Goal: Task Accomplishment & Management: Complete application form

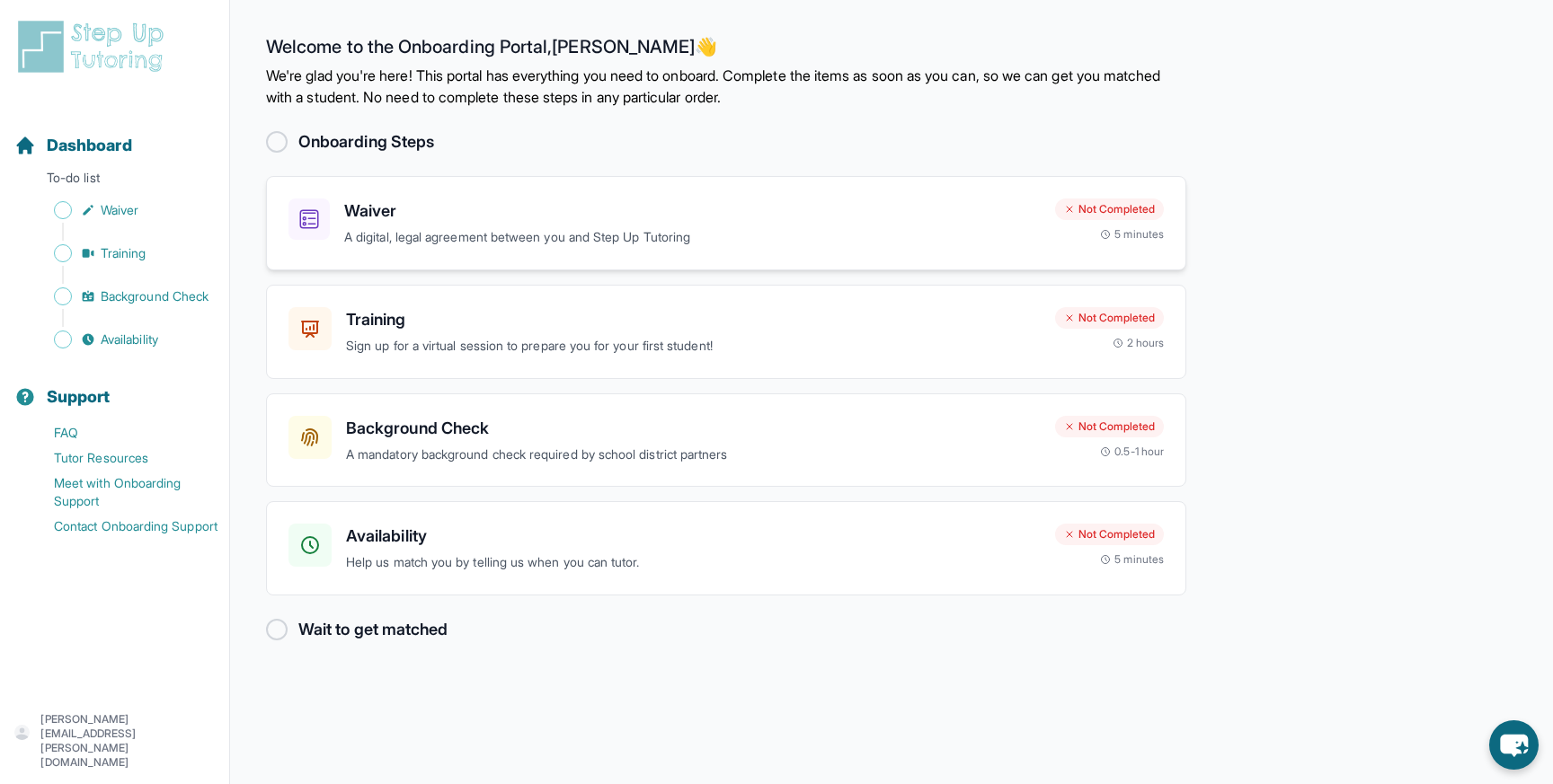
click at [645, 229] on p "A digital, legal agreement between you and Step Up Tutoring" at bounding box center [693, 237] width 696 height 20
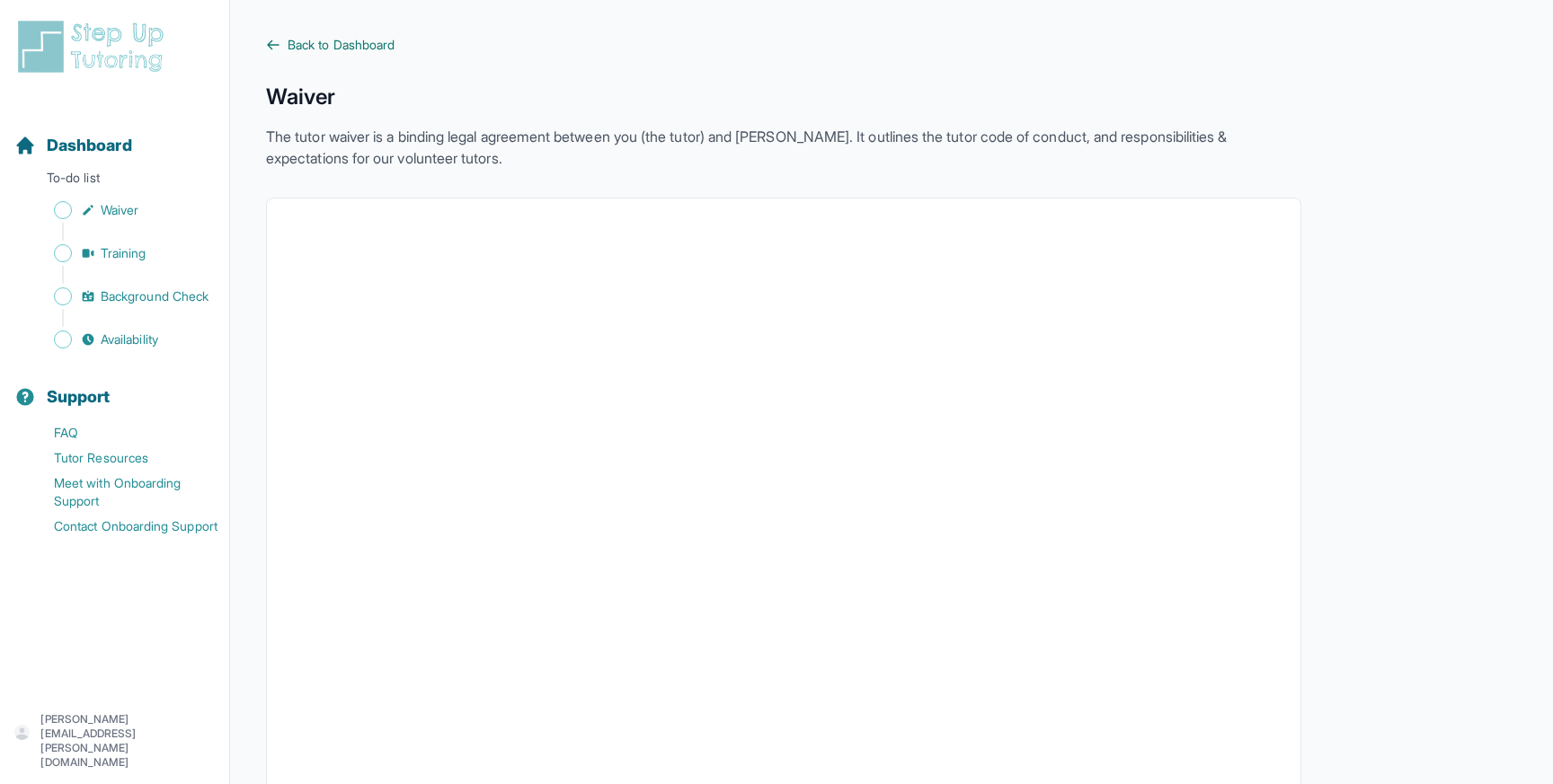
click at [371, 45] on span "Back to Dashboard" at bounding box center [340, 44] width 106 height 18
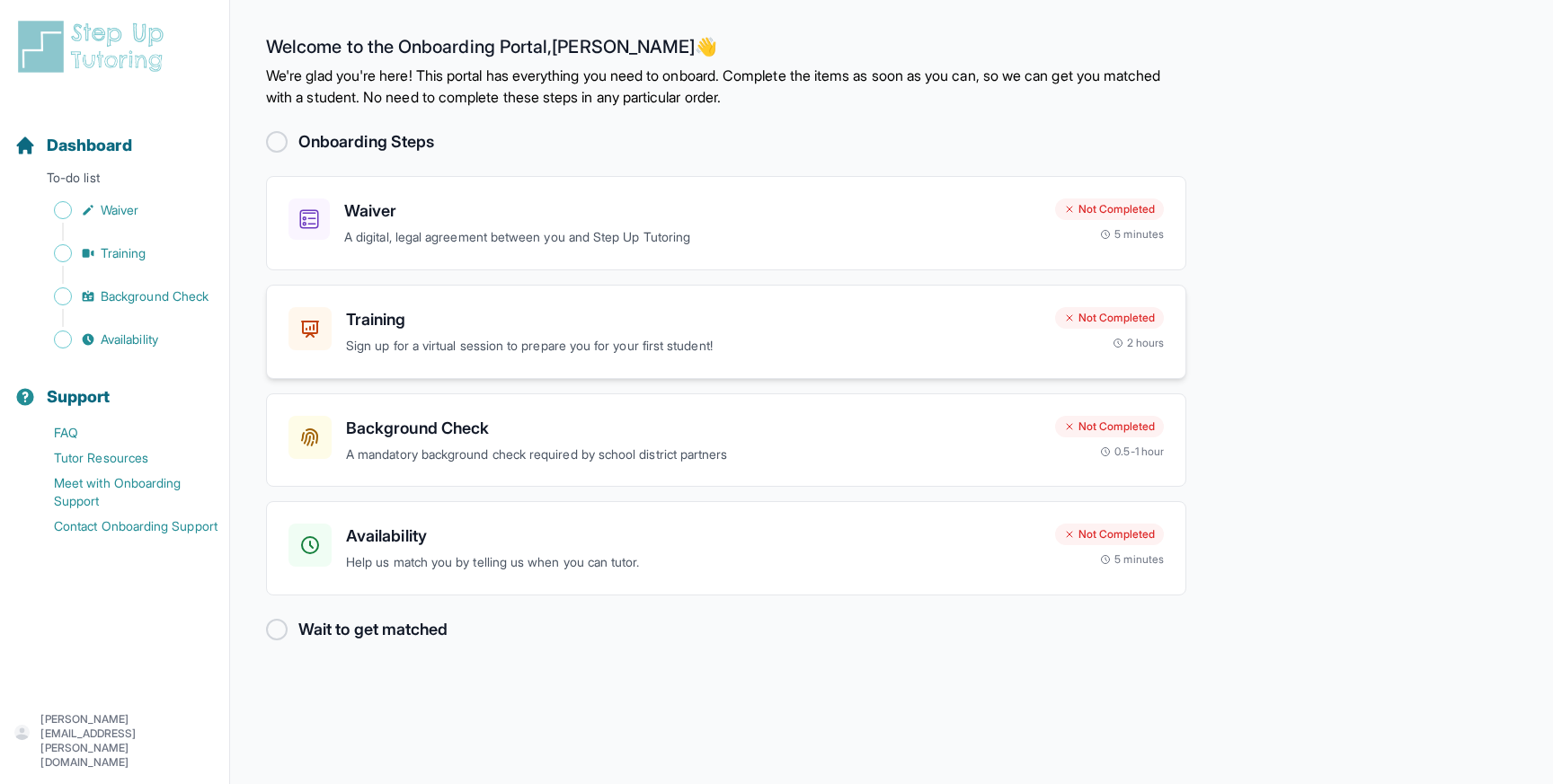
click at [629, 335] on div "Training Sign up for a virtual session to prepare you for your first student!" at bounding box center [694, 331] width 695 height 49
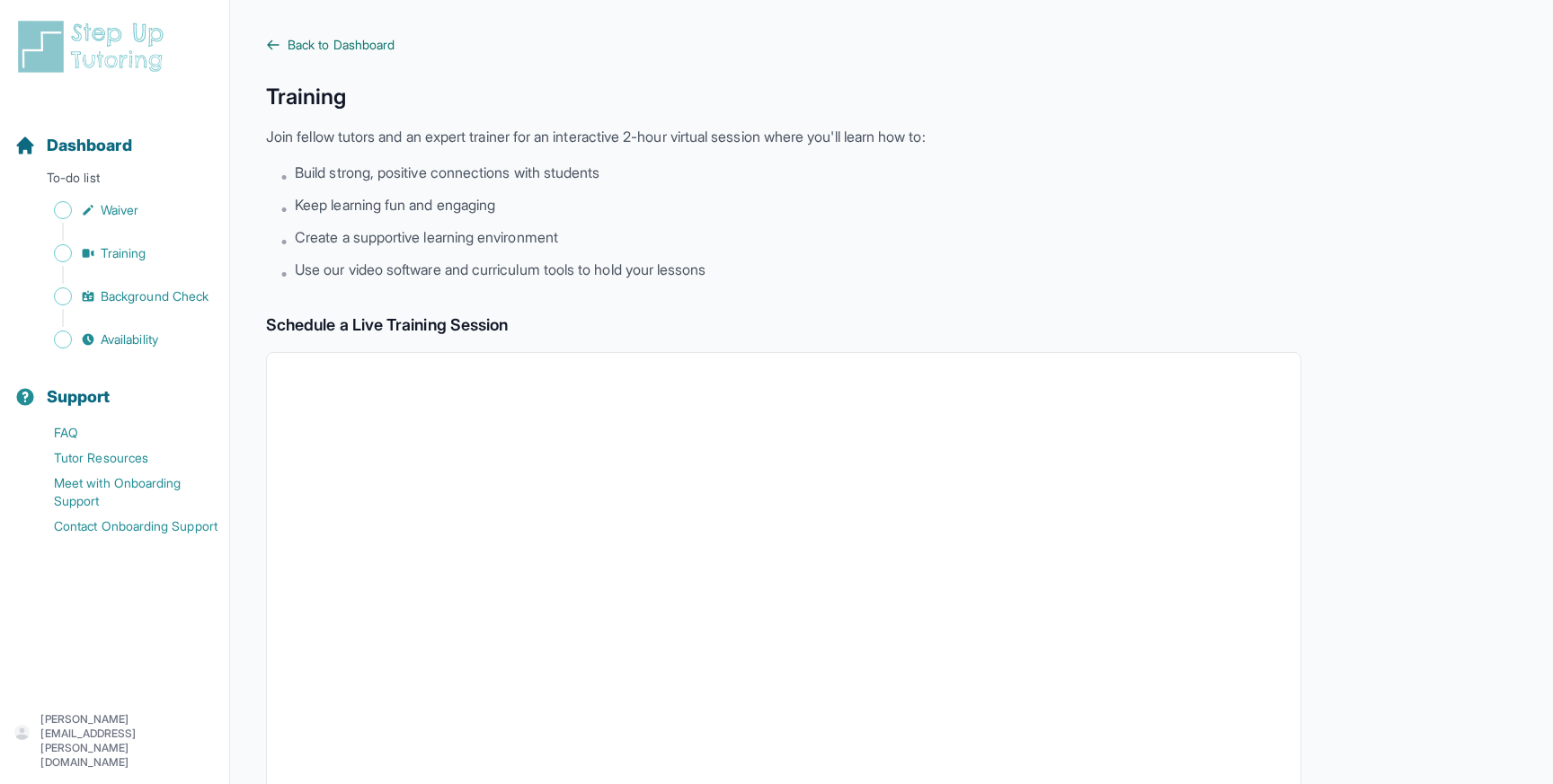
click at [357, 43] on span "Back to Dashboard" at bounding box center [340, 44] width 106 height 18
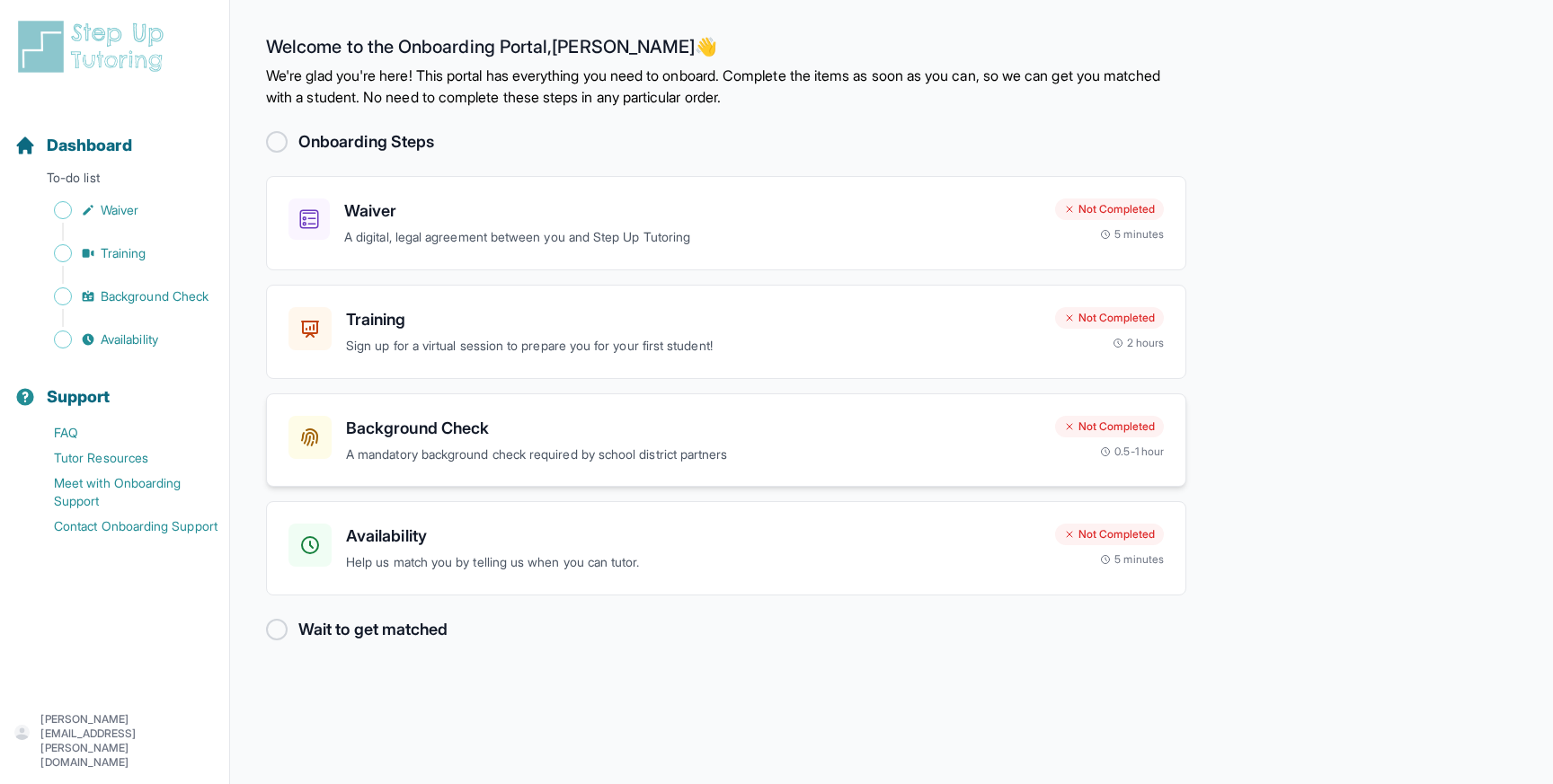
click at [738, 452] on p "A mandatory background check required by school district partners" at bounding box center [694, 454] width 695 height 20
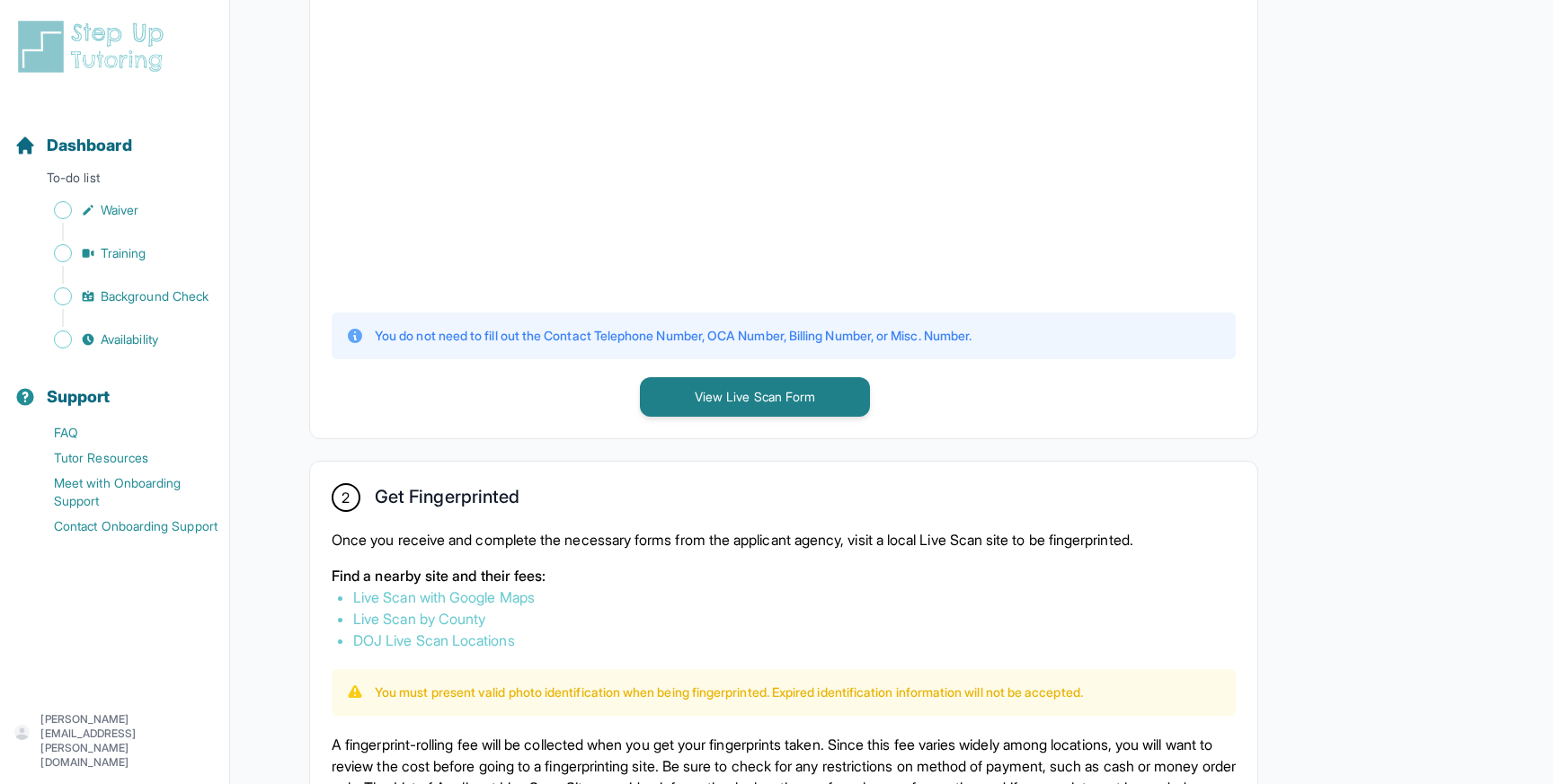
scroll to position [586, 0]
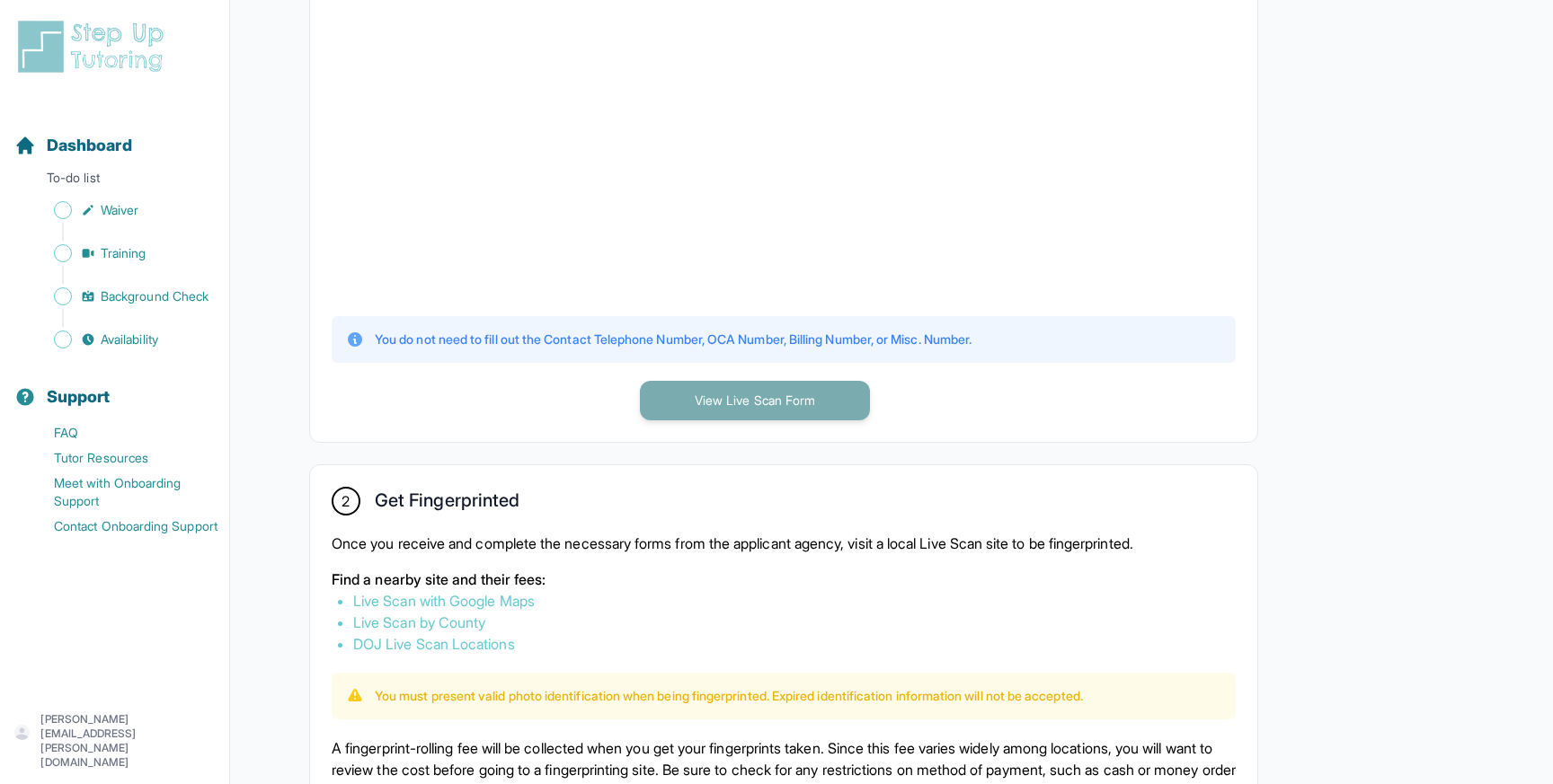
click at [756, 398] on button "View Live Scan Form" at bounding box center [755, 400] width 230 height 40
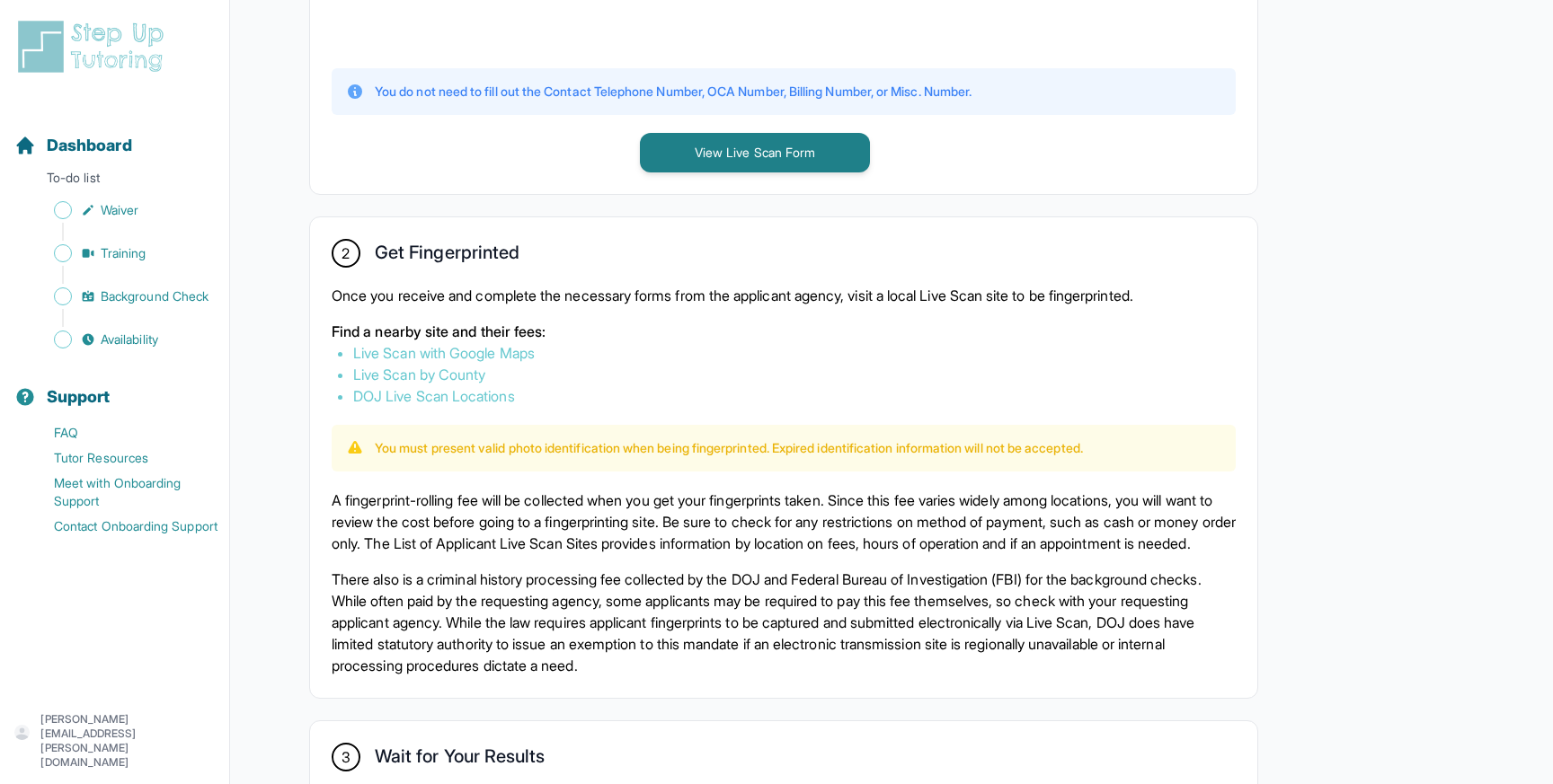
scroll to position [838, 0]
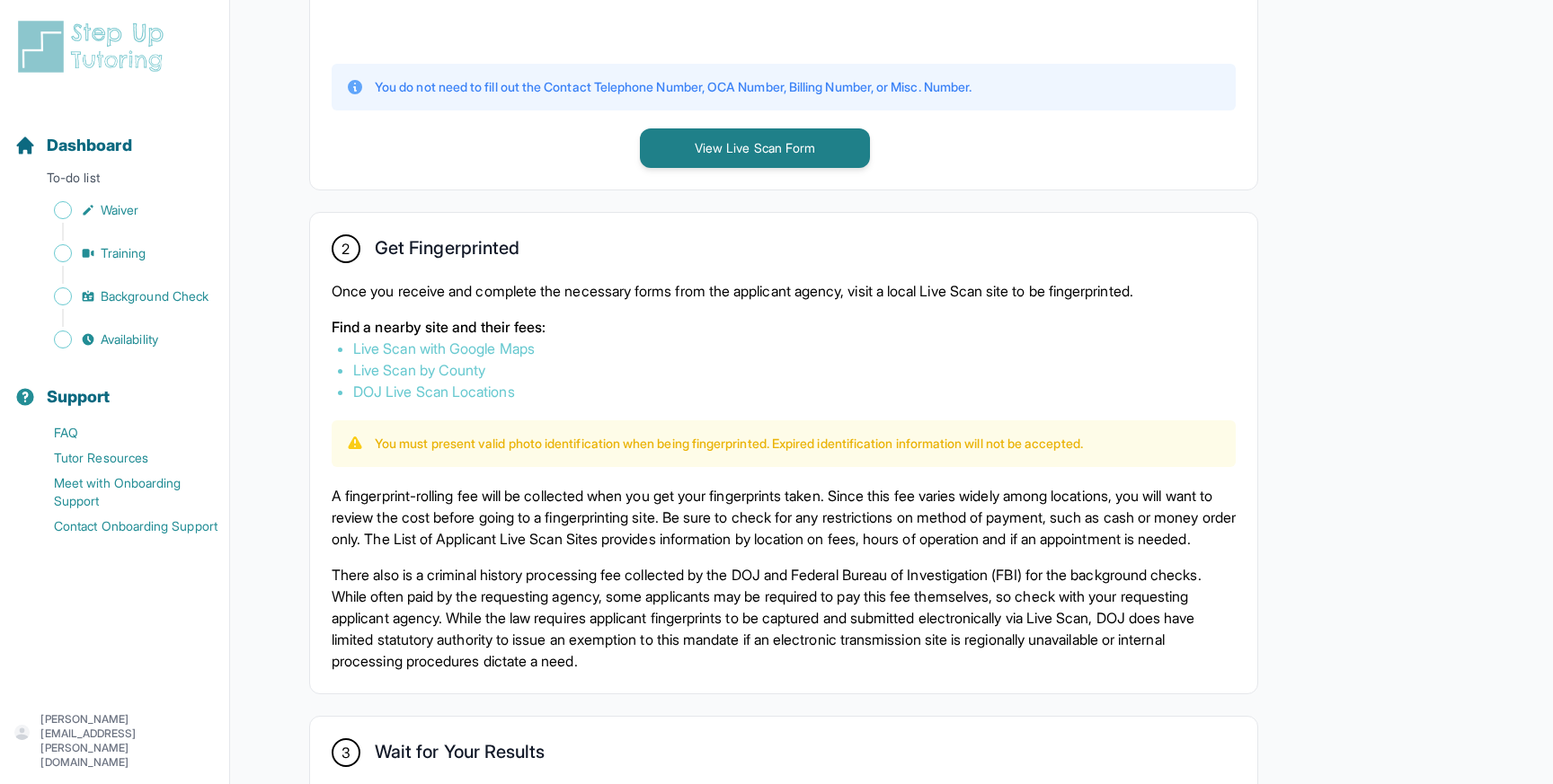
click at [525, 346] on link "Live Scan with Google Maps" at bounding box center [444, 348] width 182 height 18
